Goal: Task Accomplishment & Management: Manage account settings

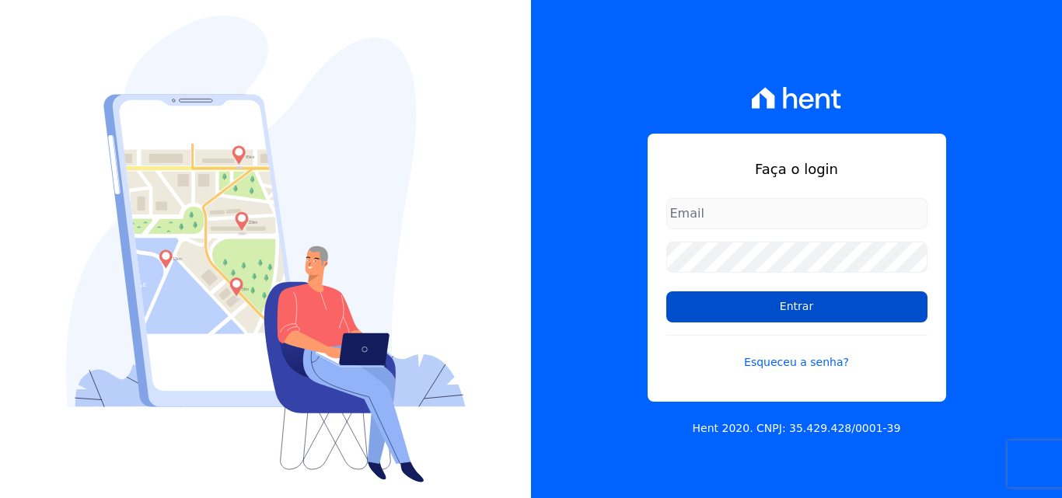
type input "[EMAIL_ADDRESS][DOMAIN_NAME]"
click at [796, 308] on input "Entrar" at bounding box center [796, 307] width 261 height 31
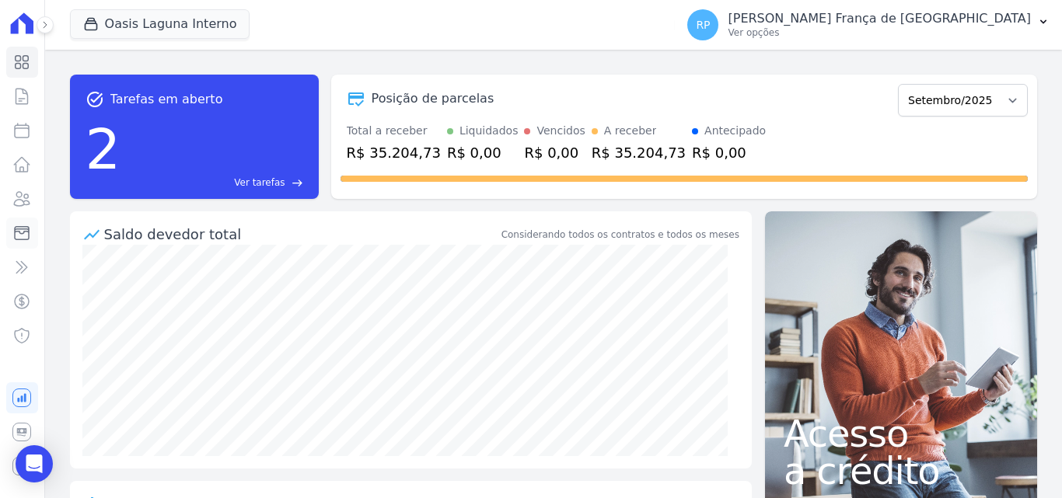
click at [24, 233] on icon at bounding box center [22, 233] width 14 height 13
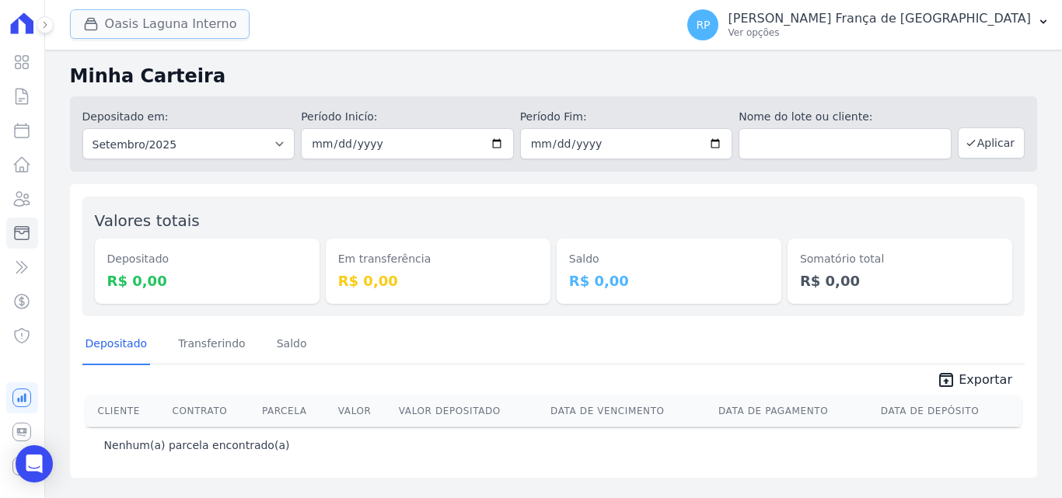
click at [150, 19] on button "Oasis Laguna Interno" at bounding box center [160, 24] width 180 height 30
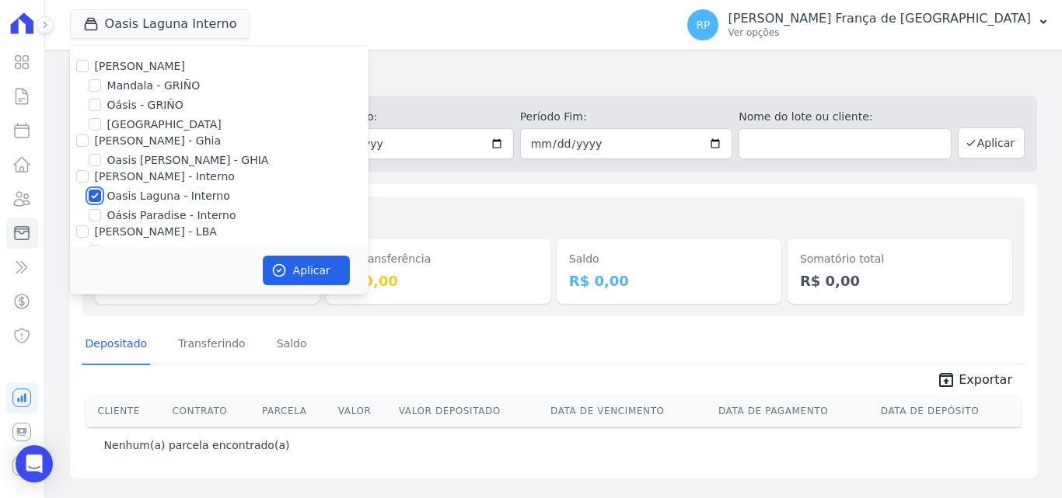
click at [94, 198] on input "Oasis Laguna - Interno" at bounding box center [95, 196] width 12 height 12
checkbox input "false"
click at [92, 104] on input "Oásis - GRIÑO" at bounding box center [95, 105] width 12 height 12
checkbox input "true"
click at [294, 260] on button "Aplicar" at bounding box center [306, 271] width 87 height 30
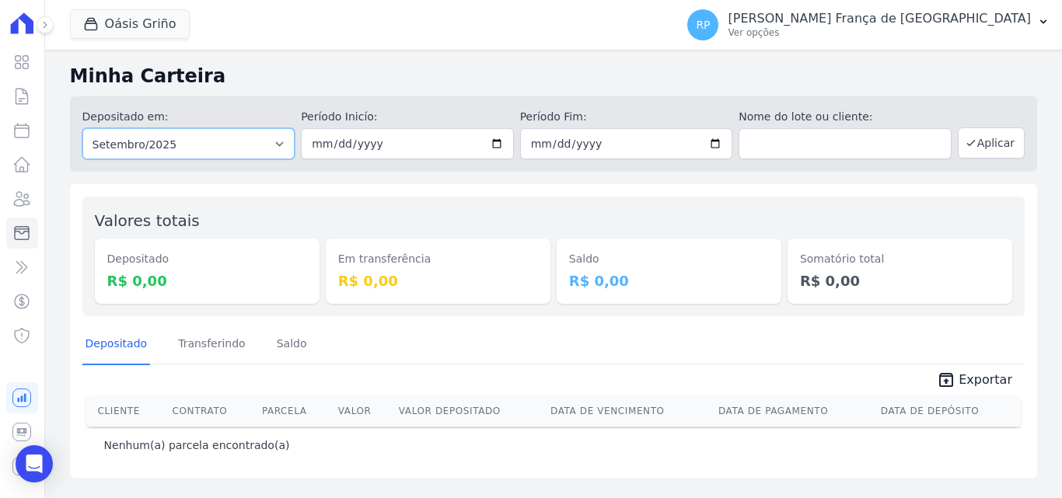
click at [116, 148] on select "Todos os meses Janeiro/2015 Fevereiro/2015 Março/2015 Abril/2015 Maio/2015 Junh…" at bounding box center [188, 143] width 213 height 31
select select "all"
click at [82, 128] on select "Todos os meses Janeiro/2015 Fevereiro/2015 Março/2015 Abril/2015 Maio/2015 Junh…" at bounding box center [188, 143] width 213 height 31
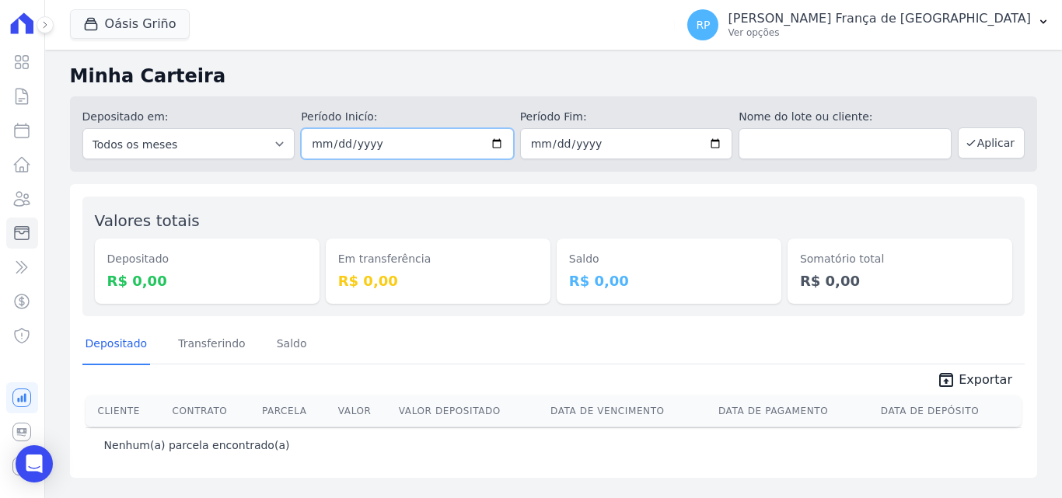
click at [502, 143] on input "date" at bounding box center [407, 143] width 213 height 31
type input "2025-08-30"
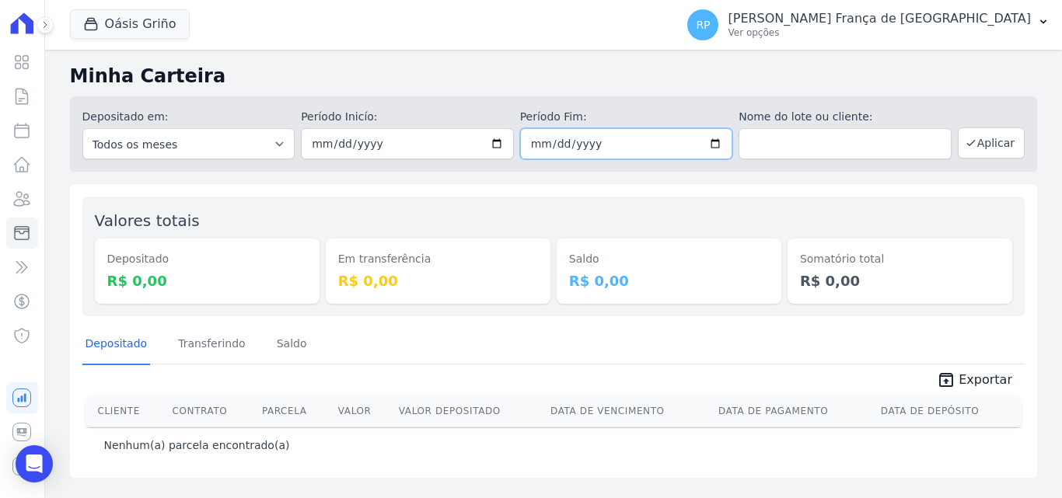
click at [715, 145] on input "date" at bounding box center [626, 143] width 213 height 31
type input "2025-08-30"
click at [986, 148] on button "Aplicar" at bounding box center [991, 143] width 67 height 31
click at [117, 40] on span "Oásis Griño" at bounding box center [130, 24] width 120 height 31
click at [119, 26] on button "Oásis Griño" at bounding box center [130, 24] width 120 height 30
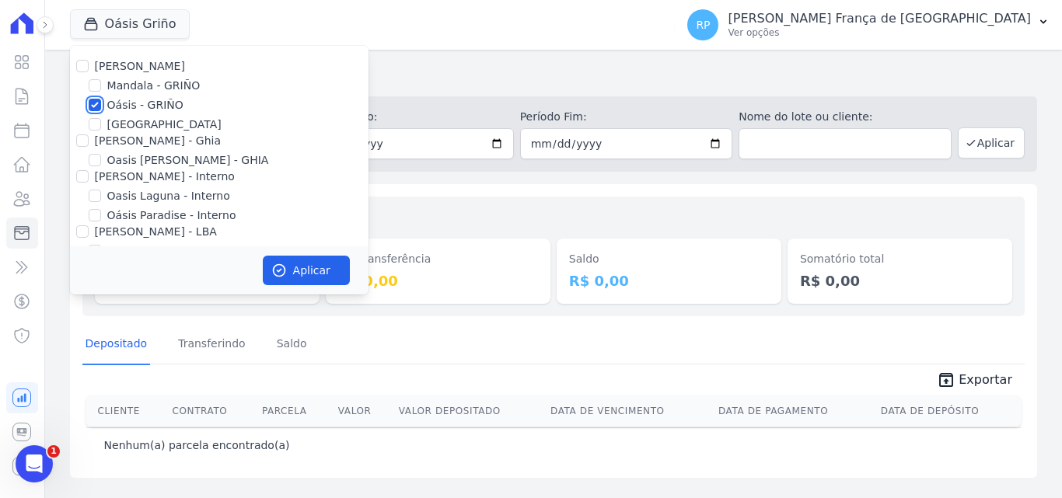
drag, startPoint x: 93, startPoint y: 106, endPoint x: 86, endPoint y: 121, distance: 17.1
click at [92, 106] on input "Oásis - GRIÑO" at bounding box center [95, 105] width 12 height 12
checkbox input "false"
drag, startPoint x: 80, startPoint y: 139, endPoint x: 93, endPoint y: 156, distance: 21.6
click at [79, 139] on input "Celina Guimaraes - Ghia" at bounding box center [82, 141] width 12 height 12
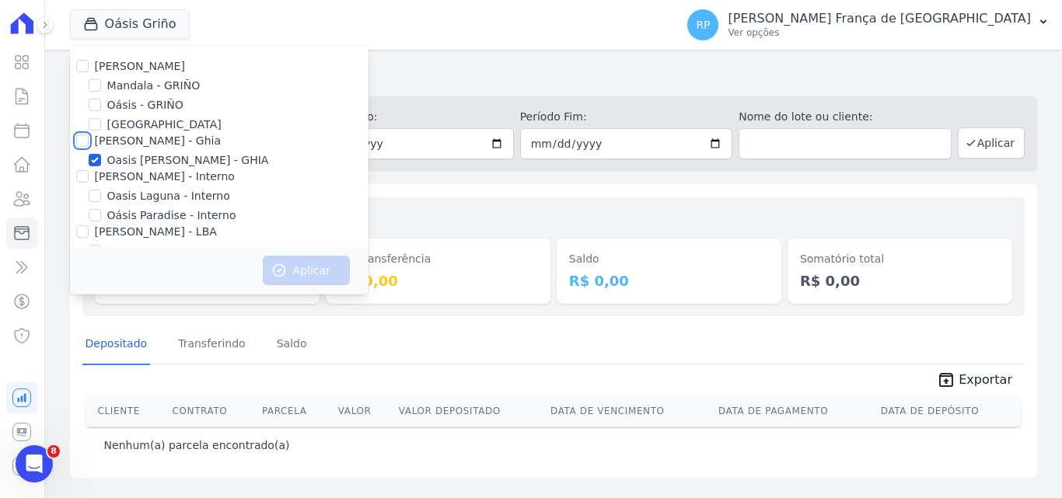
checkbox input "true"
click at [297, 276] on button "Aplicar" at bounding box center [306, 271] width 87 height 30
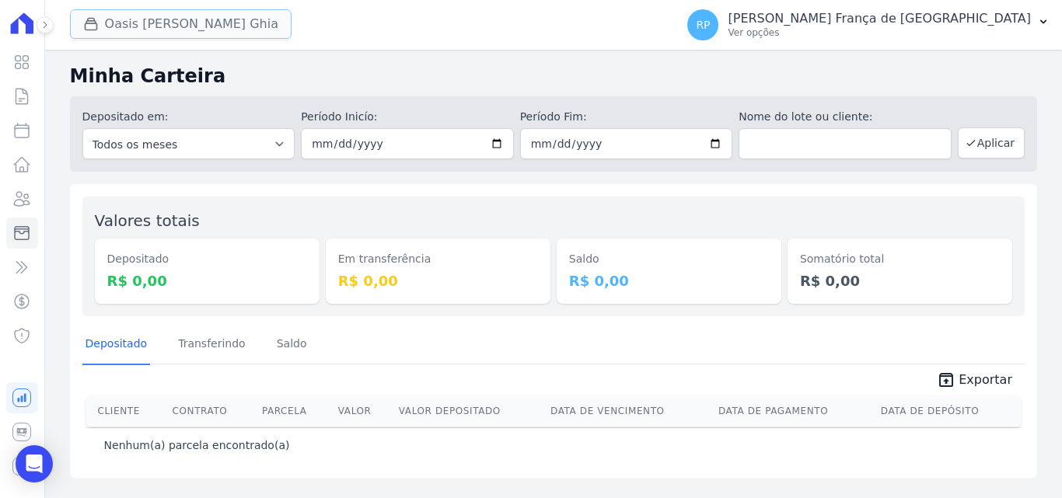
click at [204, 30] on button "Oasis Celina Guimaraes Ghia" at bounding box center [181, 24] width 222 height 30
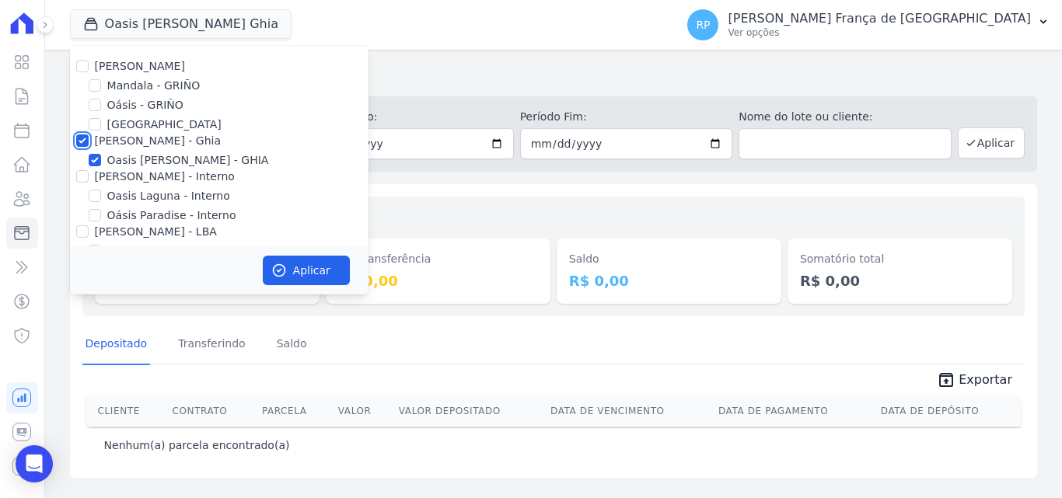
click at [84, 141] on input "Celina Guimaraes - Ghia" at bounding box center [82, 141] width 12 height 12
checkbox input "false"
click at [82, 177] on input "Celina Guimaraes - Interno" at bounding box center [82, 176] width 12 height 12
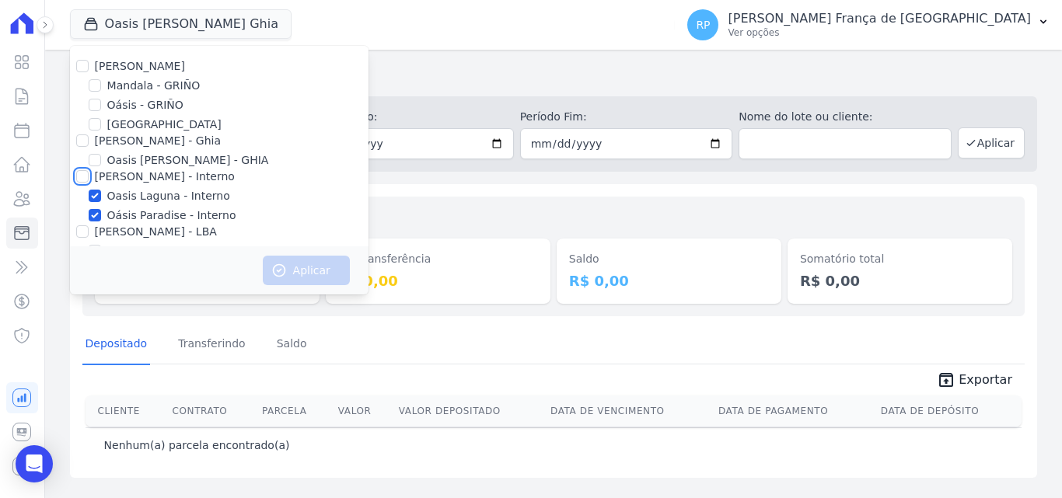
checkbox input "true"
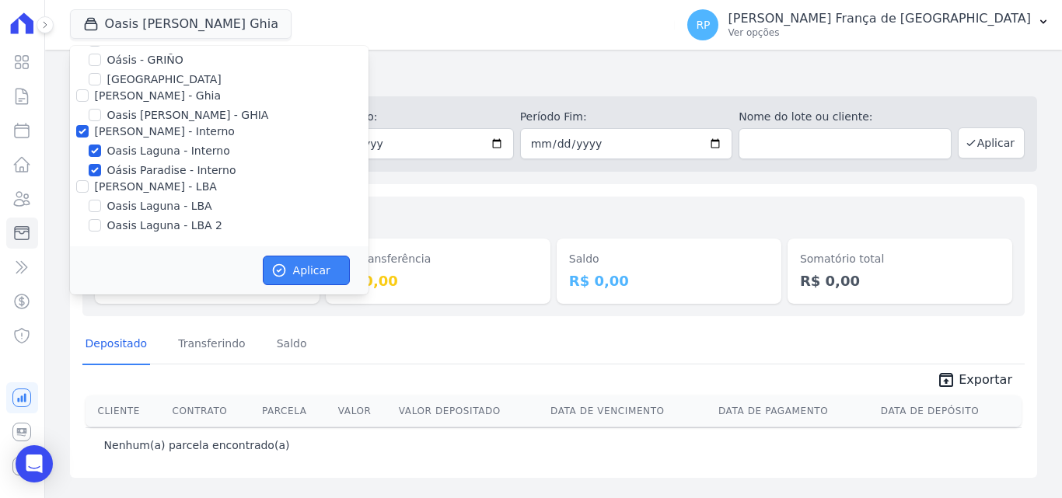
click at [284, 272] on icon "button" at bounding box center [279, 271] width 12 height 12
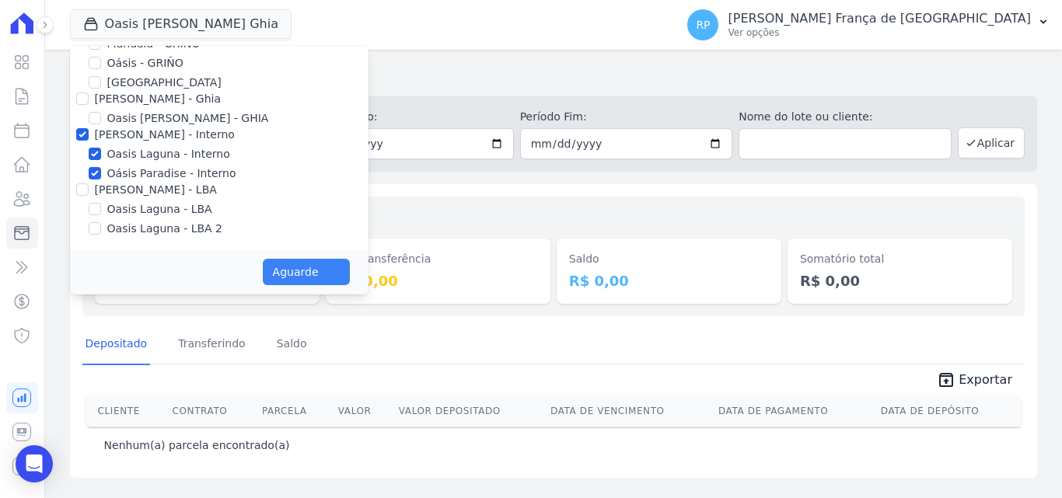
scroll to position [42, 0]
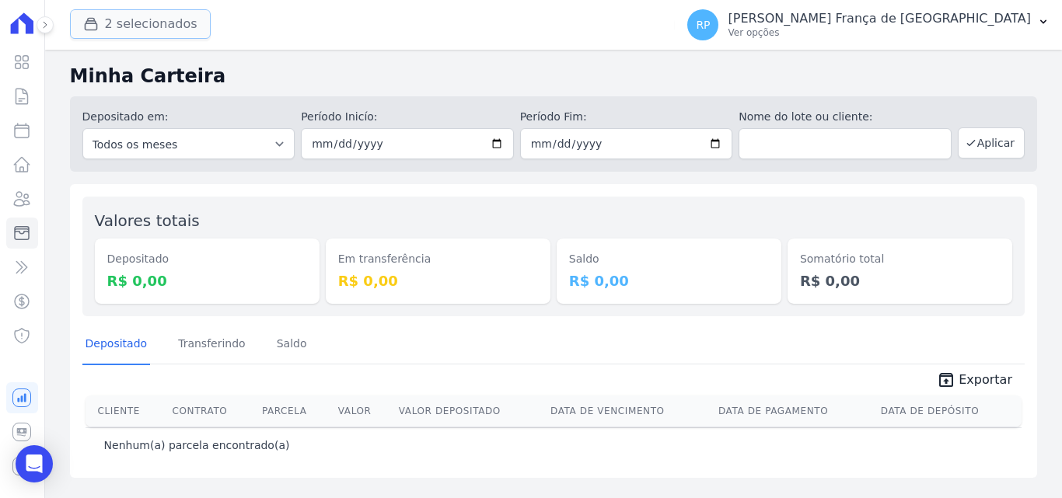
click at [108, 28] on button "2 selecionados" at bounding box center [140, 24] width 141 height 30
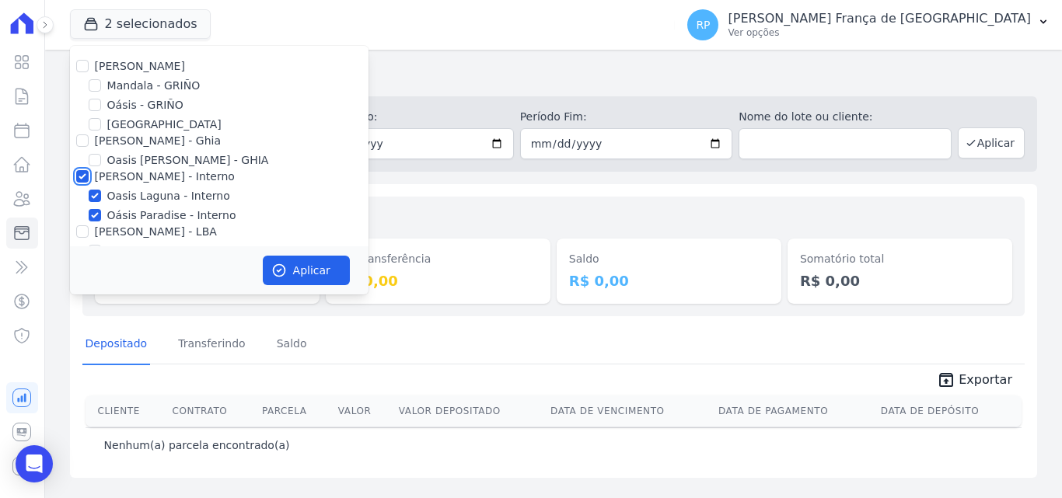
click at [82, 174] on input "Celina Guimaraes - Interno" at bounding box center [82, 176] width 12 height 12
checkbox input "false"
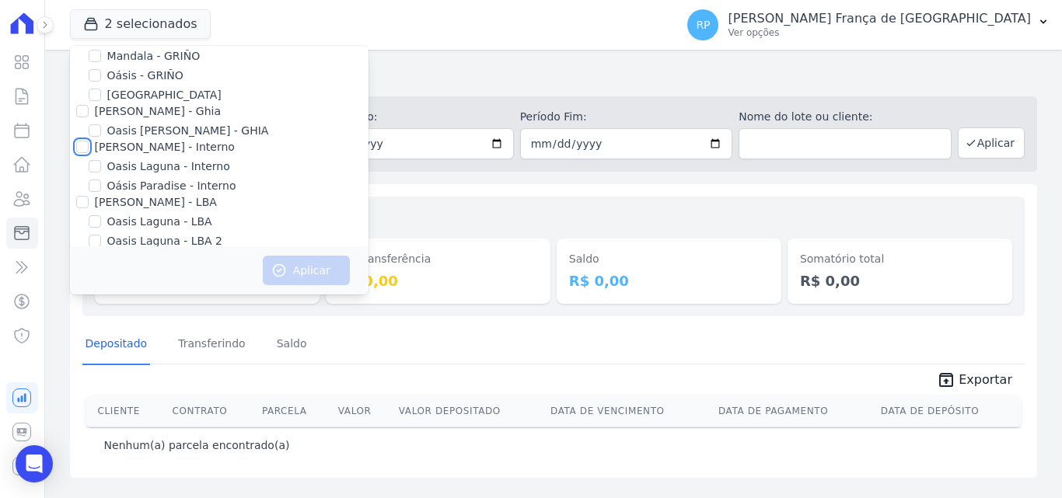
scroll to position [45, 0]
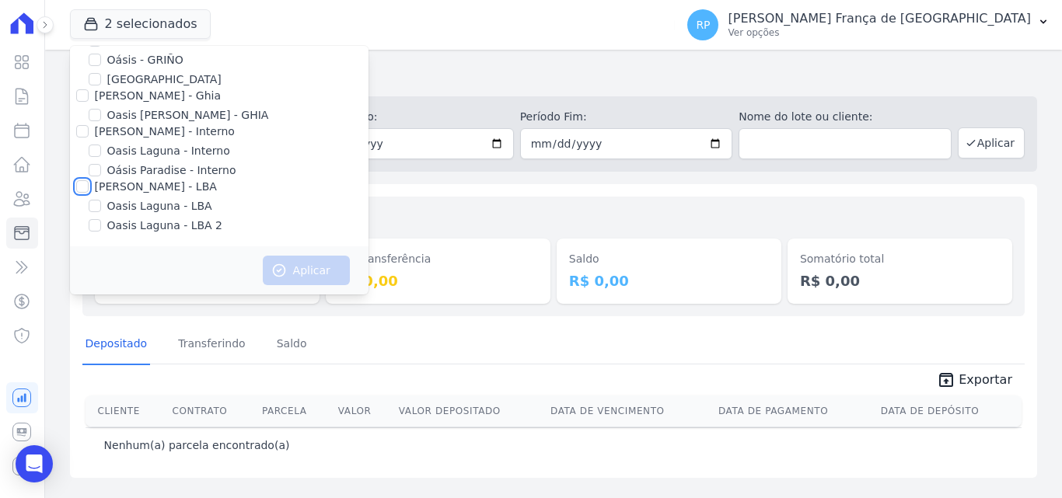
click at [82, 184] on input "Celina Guimaraes - LBA" at bounding box center [82, 186] width 12 height 12
checkbox input "true"
click at [271, 272] on icon "button" at bounding box center [279, 271] width 16 height 16
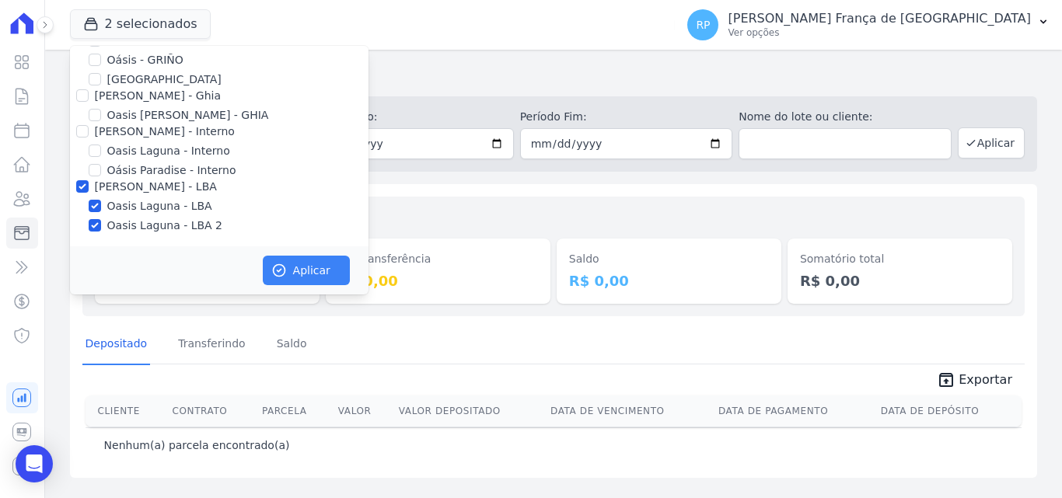
scroll to position [42, 0]
